Goal: Task Accomplishment & Management: Use online tool/utility

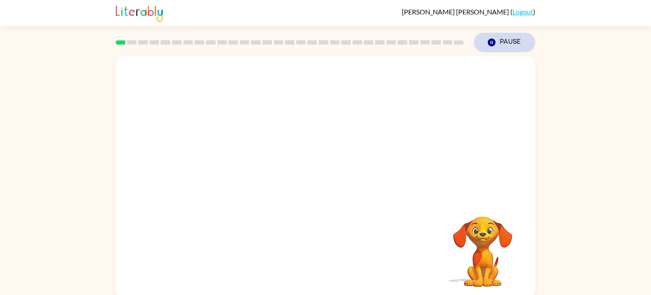
click at [493, 39] on icon "button" at bounding box center [492, 43] width 8 height 8
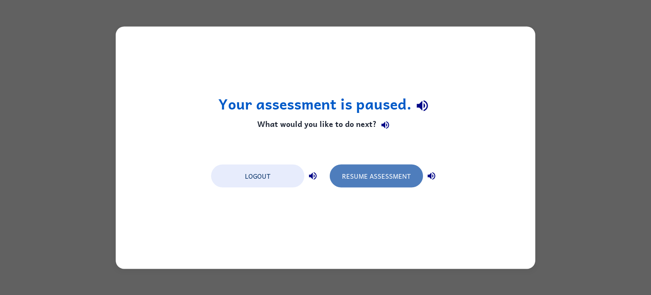
click at [363, 177] on button "Resume Assessment" at bounding box center [376, 175] width 93 height 23
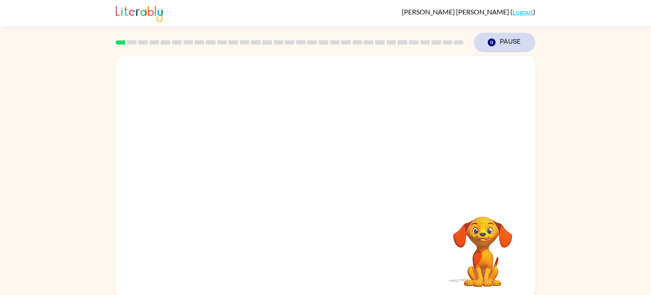
click at [526, 48] on button "Pause Pause" at bounding box center [504, 42] width 61 height 19
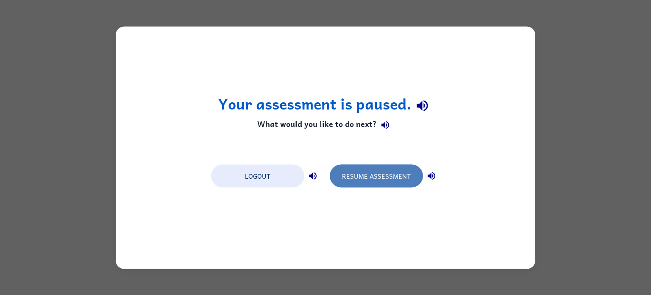
click at [363, 173] on button "Resume Assessment" at bounding box center [376, 175] width 93 height 23
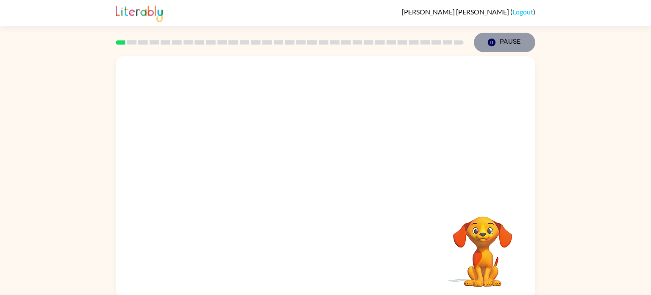
click at [498, 39] on button "Pause Pause" at bounding box center [504, 42] width 61 height 19
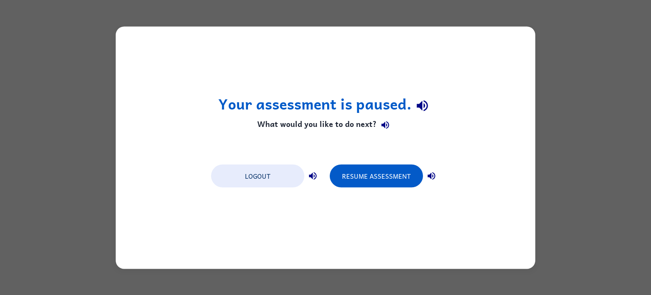
click at [333, 188] on div "Logout Resume Assessment" at bounding box center [325, 175] width 237 height 32
click at [339, 181] on button "Resume Assessment" at bounding box center [376, 175] width 93 height 23
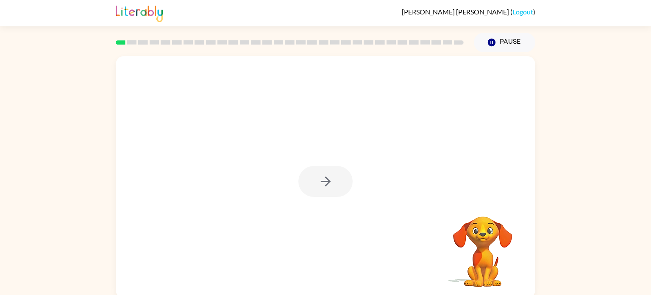
click at [329, 188] on div at bounding box center [325, 181] width 54 height 31
click at [329, 183] on icon "button" at bounding box center [325, 181] width 15 height 15
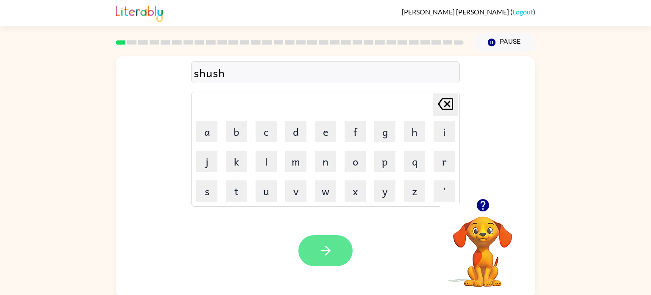
click at [307, 236] on button "button" at bounding box center [325, 250] width 54 height 31
click at [314, 252] on button "button" at bounding box center [325, 250] width 54 height 31
click at [320, 255] on icon "button" at bounding box center [325, 250] width 15 height 15
click at [339, 245] on button "button" at bounding box center [325, 250] width 54 height 31
click at [321, 250] on icon "button" at bounding box center [325, 250] width 10 height 10
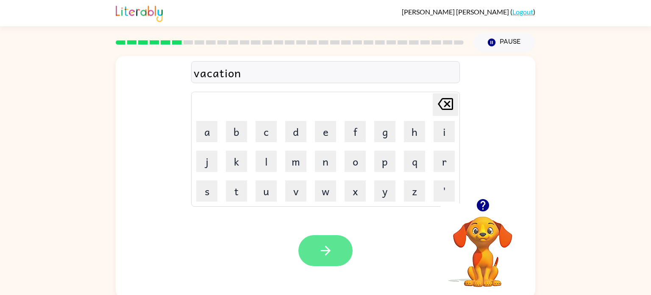
click at [351, 248] on button "button" at bounding box center [325, 250] width 54 height 31
click at [319, 253] on icon "button" at bounding box center [325, 250] width 15 height 15
click at [316, 262] on button "button" at bounding box center [325, 250] width 54 height 31
click at [320, 246] on icon "button" at bounding box center [325, 250] width 15 height 15
click at [225, 72] on div "prescool" at bounding box center [326, 73] width 264 height 18
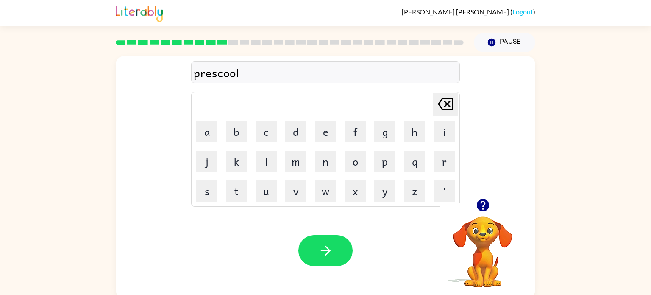
click at [224, 72] on div "prescool" at bounding box center [326, 73] width 264 height 18
click at [224, 75] on div "prescool" at bounding box center [326, 73] width 264 height 18
click at [241, 75] on div "prescool" at bounding box center [326, 73] width 264 height 18
click at [241, 72] on div "prescool" at bounding box center [326, 73] width 264 height 18
click at [240, 74] on div "prescool" at bounding box center [326, 73] width 264 height 18
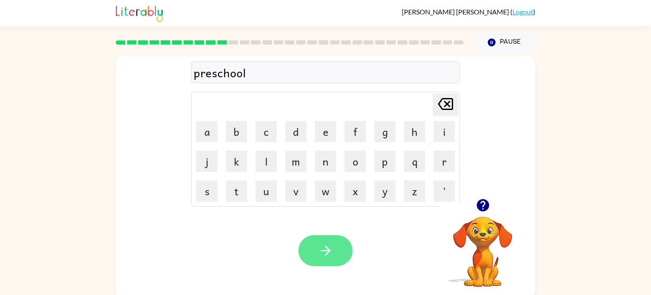
click at [332, 245] on icon "button" at bounding box center [325, 250] width 15 height 15
click at [323, 250] on icon "button" at bounding box center [325, 250] width 10 height 10
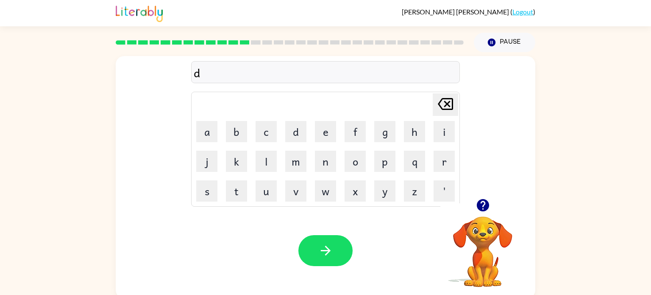
click at [486, 212] on icon "button" at bounding box center [483, 204] width 15 height 15
click at [206, 73] on div "d" at bounding box center [326, 73] width 264 height 18
click at [200, 73] on div "d" at bounding box center [326, 73] width 264 height 18
click at [331, 241] on button "button" at bounding box center [325, 250] width 54 height 31
click at [337, 244] on button "button" at bounding box center [325, 250] width 54 height 31
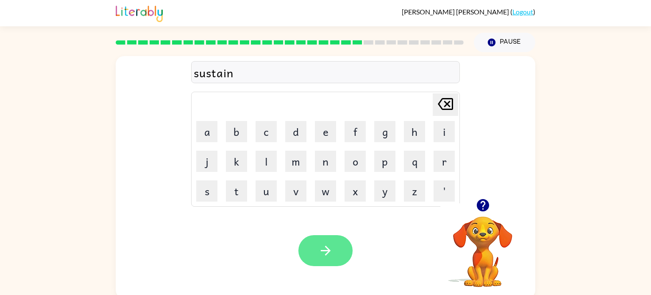
click at [334, 249] on button "button" at bounding box center [325, 250] width 54 height 31
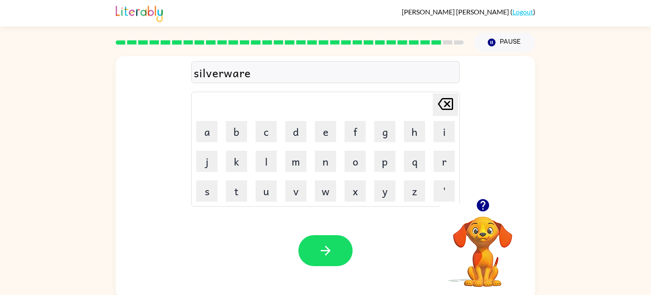
click at [331, 267] on div "Your browser must support playing .mp4 files to use Literably. Please try using…" at bounding box center [326, 250] width 420 height 95
click at [326, 261] on button "button" at bounding box center [325, 250] width 54 height 31
